Goal: Download file/media

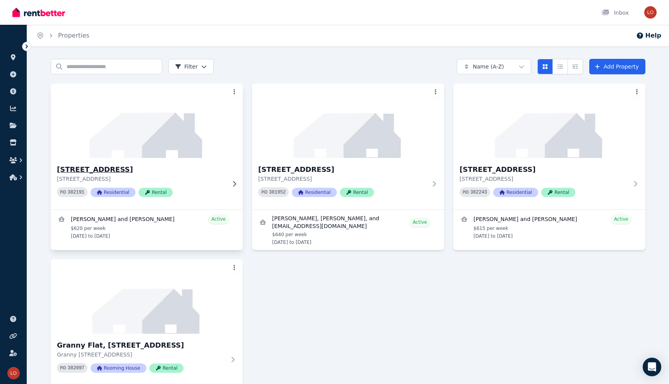
click at [135, 149] on img at bounding box center [147, 121] width 202 height 78
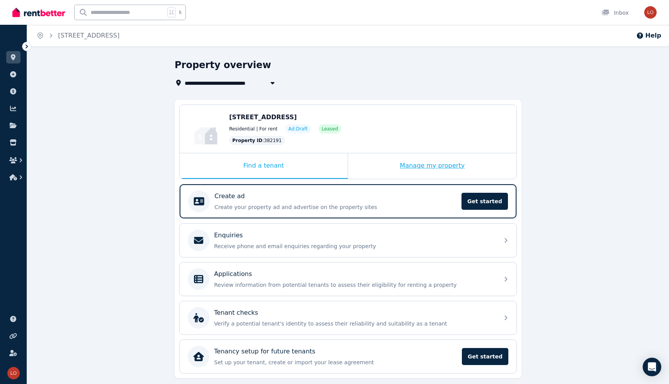
click at [427, 159] on div "Manage my property" at bounding box center [432, 166] width 168 height 26
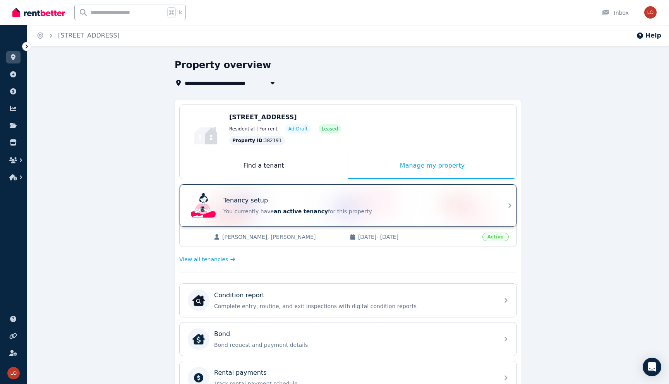
click at [278, 216] on div "Tenancy setup You currently have an active tenancy for this property" at bounding box center [341, 205] width 307 height 31
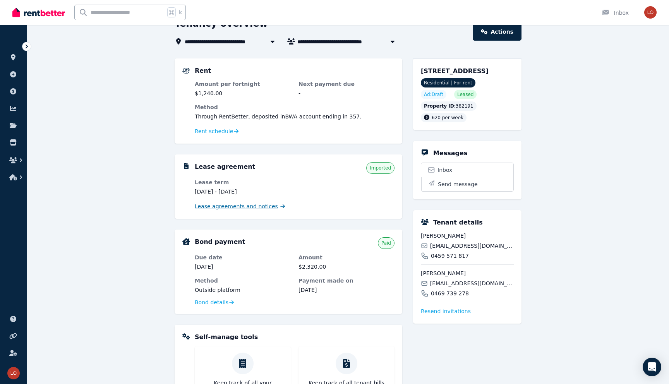
scroll to position [40, 0]
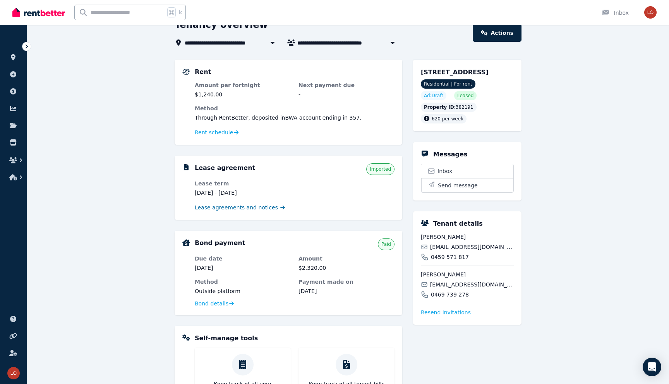
click at [236, 207] on span "Lease agreements and notices" at bounding box center [236, 208] width 83 height 8
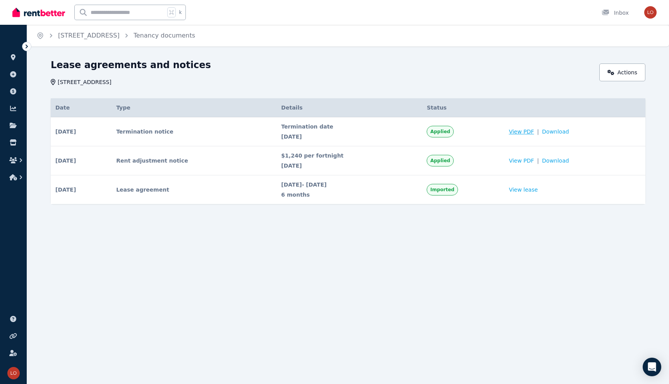
click at [533, 133] on span "View PDF" at bounding box center [521, 132] width 25 height 8
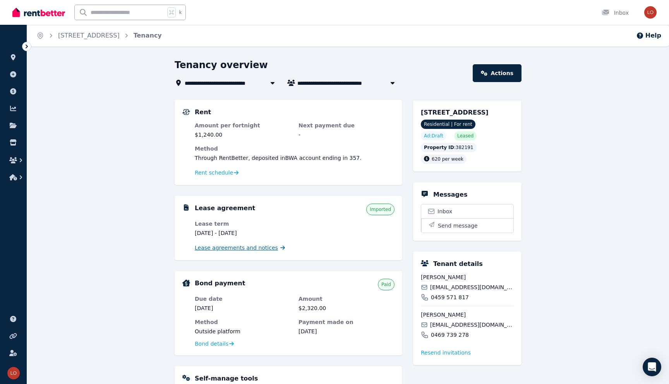
click at [239, 246] on span "Lease agreements and notices" at bounding box center [236, 248] width 83 height 8
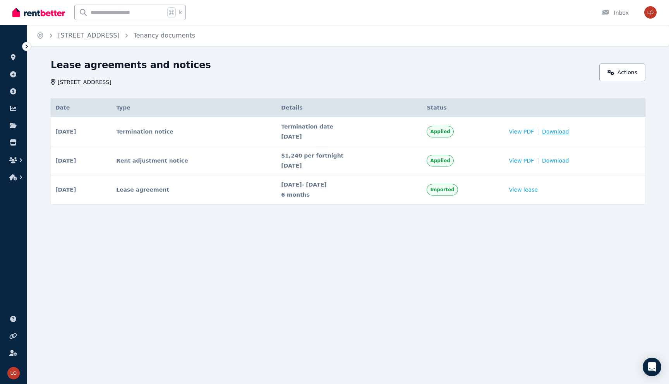
click at [558, 130] on span "Download" at bounding box center [555, 132] width 27 height 8
